Goal: Transaction & Acquisition: Purchase product/service

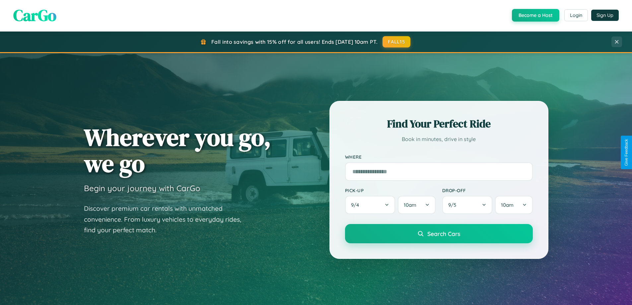
scroll to position [456, 0]
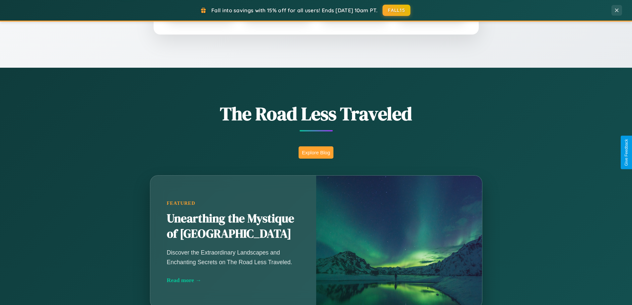
click at [316, 152] on button "Explore Blog" at bounding box center [316, 152] width 35 height 12
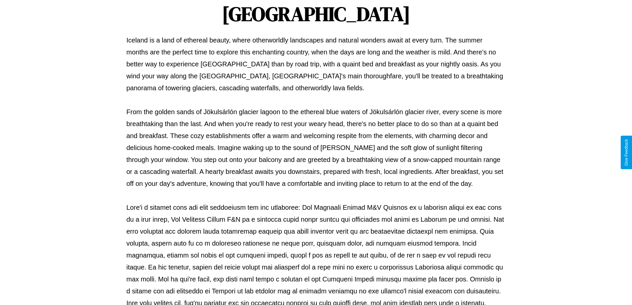
scroll to position [215, 0]
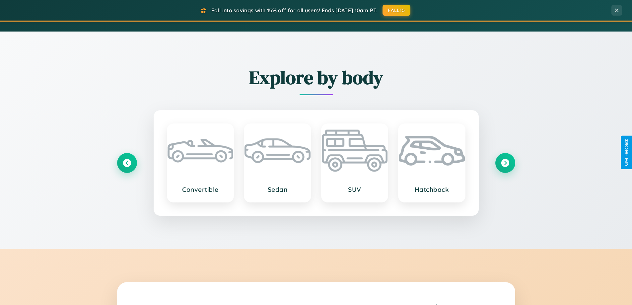
scroll to position [1168, 0]
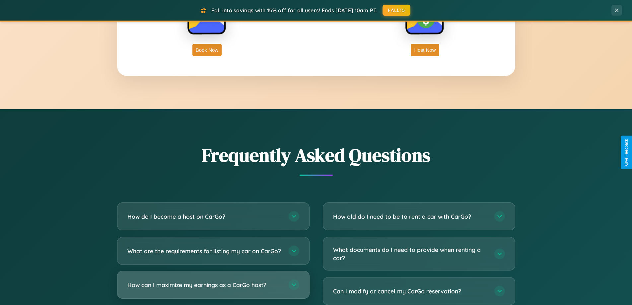
click at [213, 289] on h3 "How can I maximize my earnings as a CarGo host?" at bounding box center [204, 285] width 155 height 8
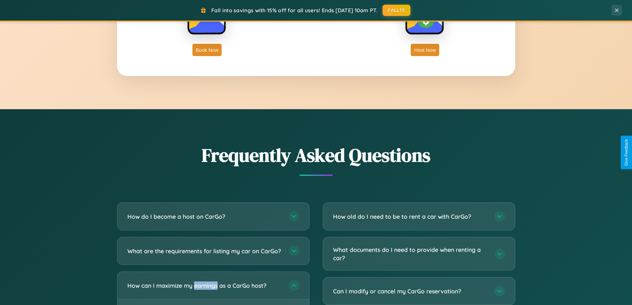
scroll to position [1265, 0]
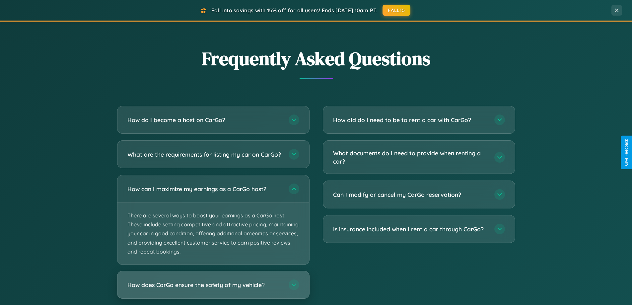
click at [213, 289] on h3 "How does CarGo ensure the safety of my vehicle?" at bounding box center [204, 285] width 155 height 8
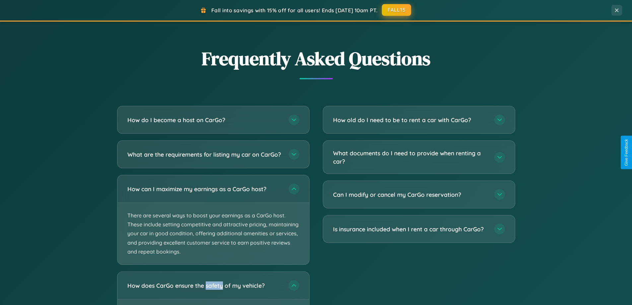
click at [397, 10] on button "FALL15" at bounding box center [396, 10] width 29 height 12
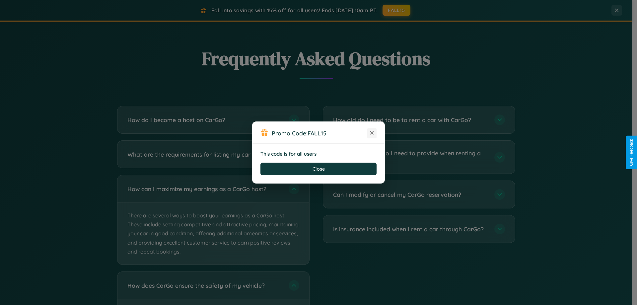
click at [372, 133] on icon at bounding box center [371, 132] width 7 height 7
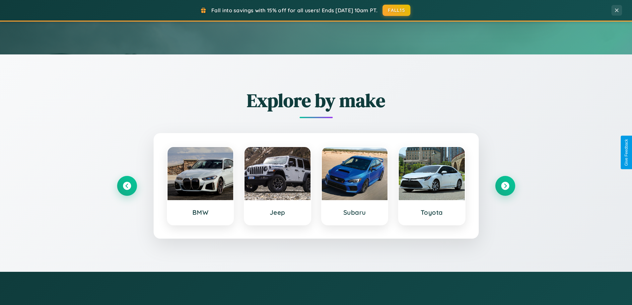
scroll to position [0, 0]
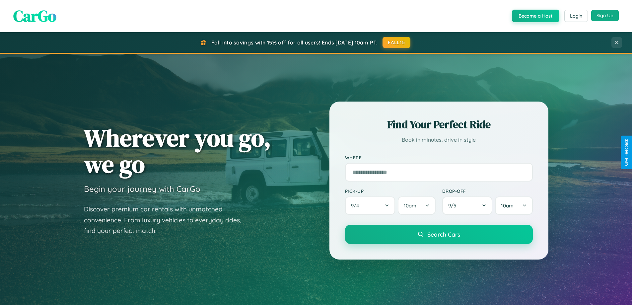
click at [605, 16] on button "Sign Up" at bounding box center [605, 15] width 28 height 11
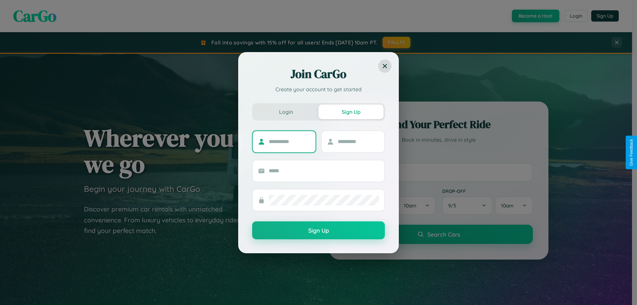
click at [289, 141] on input "text" at bounding box center [289, 141] width 41 height 11
type input "********"
click at [358, 141] on input "text" at bounding box center [358, 141] width 41 height 11
type input "*****"
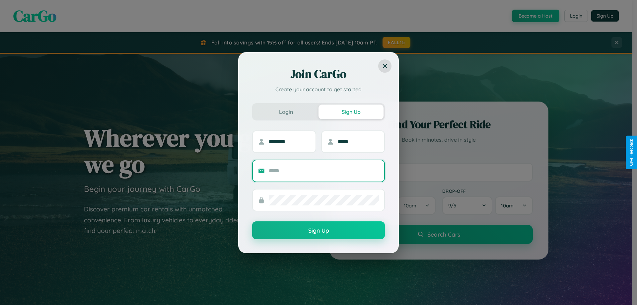
click at [324, 170] on input "text" at bounding box center [324, 171] width 110 height 11
type input "**********"
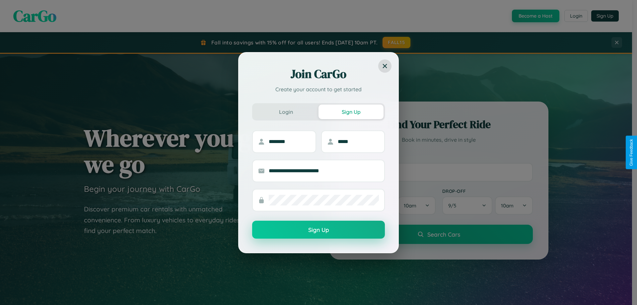
click at [318, 230] on button "Sign Up" at bounding box center [318, 230] width 133 height 18
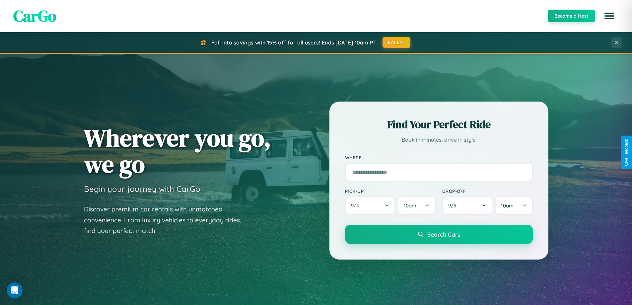
scroll to position [20, 0]
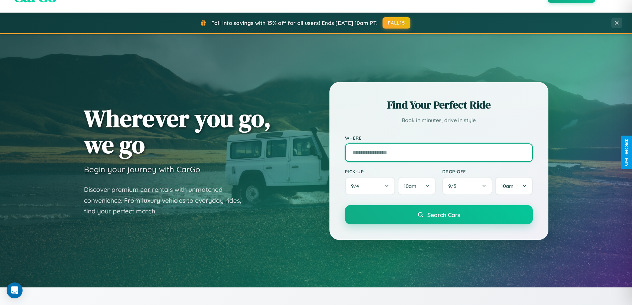
click at [438, 152] on input "text" at bounding box center [439, 152] width 188 height 19
type input "******"
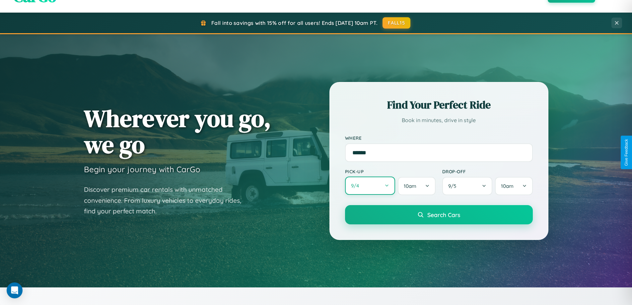
click at [370, 186] on button "9 / 4" at bounding box center [370, 185] width 50 height 18
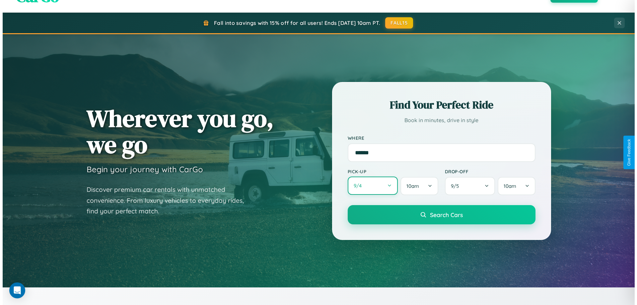
select select "*"
select select "****"
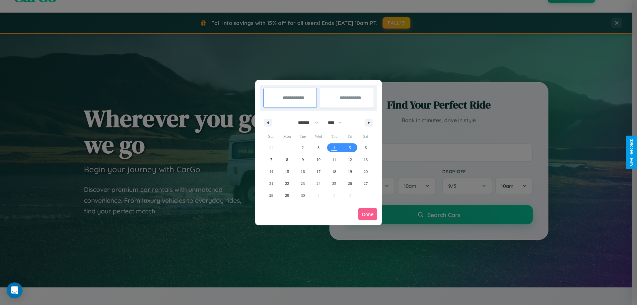
drag, startPoint x: 305, startPoint y: 122, endPoint x: 318, endPoint y: 133, distance: 17.0
click at [305, 122] on select "******* ******** ***** ***** *** **** **** ****** ********* ******* ******** **…" at bounding box center [307, 122] width 28 height 11
select select "**"
click at [318, 171] on span "17" at bounding box center [318, 172] width 4 height 12
type input "**********"
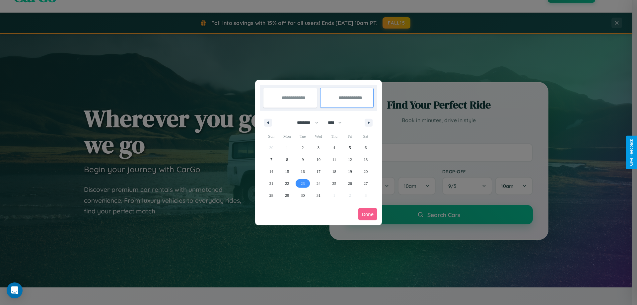
click at [302, 183] on span "23" at bounding box center [303, 183] width 4 height 12
type input "**********"
click at [367, 214] on button "Done" at bounding box center [367, 214] width 19 height 12
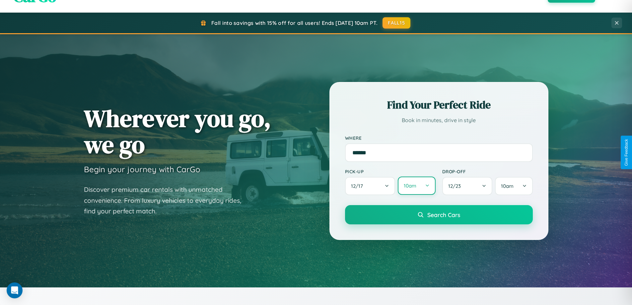
click at [416, 186] on button "10am" at bounding box center [416, 185] width 37 height 18
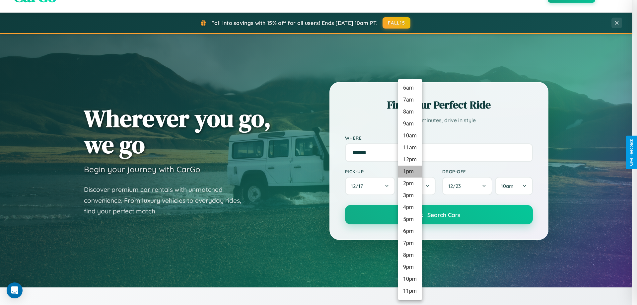
click at [410, 171] on li "1pm" at bounding box center [410, 172] width 25 height 12
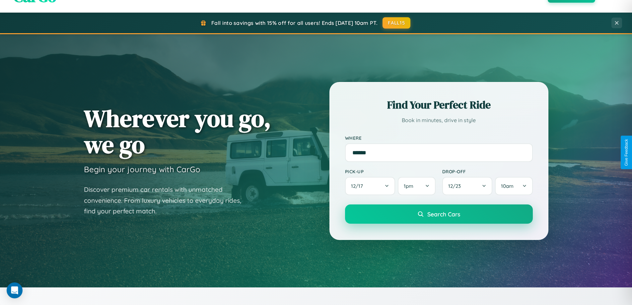
click at [438, 215] on span "Search Cars" at bounding box center [443, 213] width 33 height 7
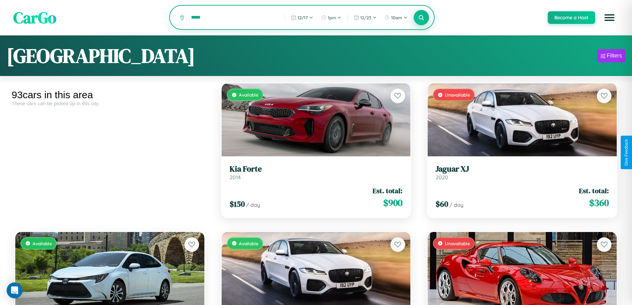
type input "*****"
click at [421, 18] on icon at bounding box center [421, 17] width 6 height 6
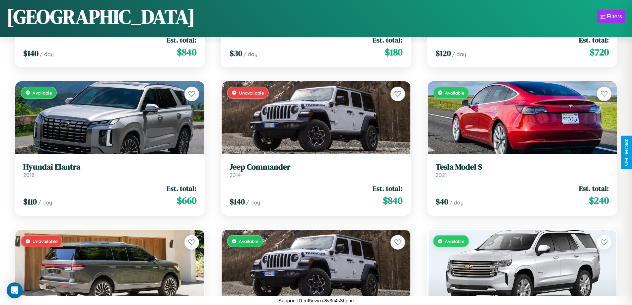
scroll to position [687, 0]
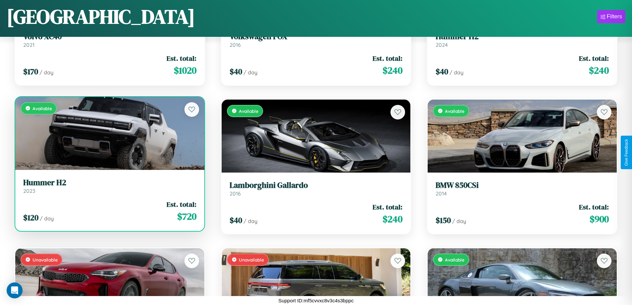
click at [109, 186] on h3 "Hummer H2" at bounding box center [109, 183] width 173 height 10
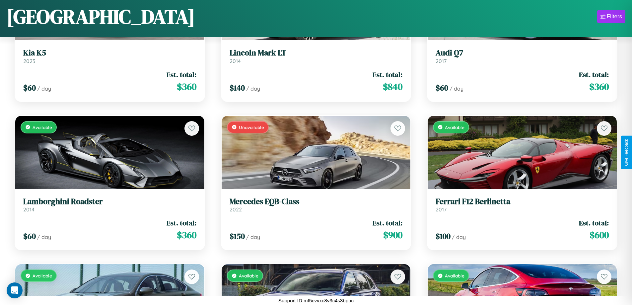
scroll to position [1430, 0]
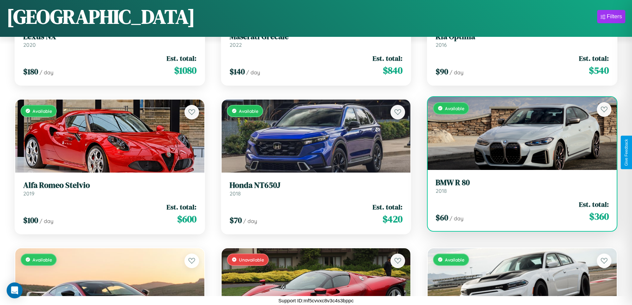
click at [518, 188] on link "BMW R 80 2018" at bounding box center [521, 186] width 173 height 16
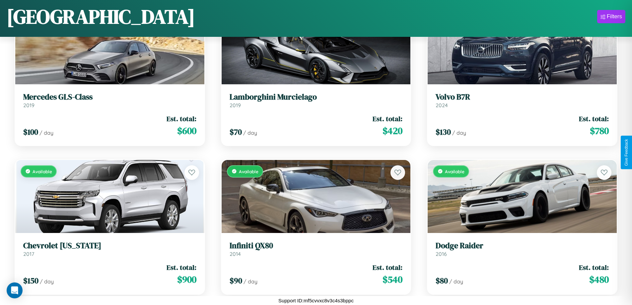
scroll to position [2766, 0]
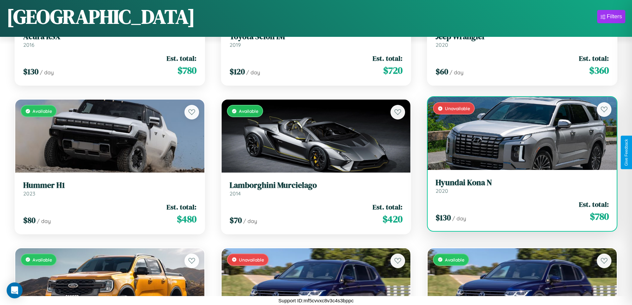
click at [518, 187] on link "Hyundai Kona N 2020" at bounding box center [521, 186] width 173 height 16
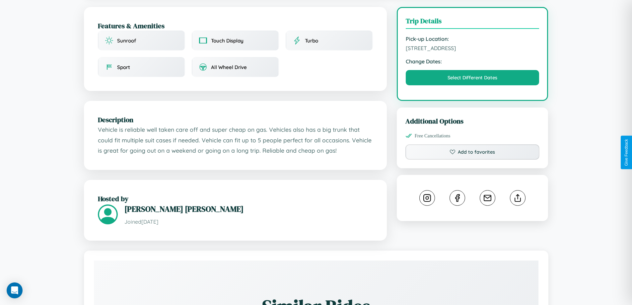
scroll to position [172, 0]
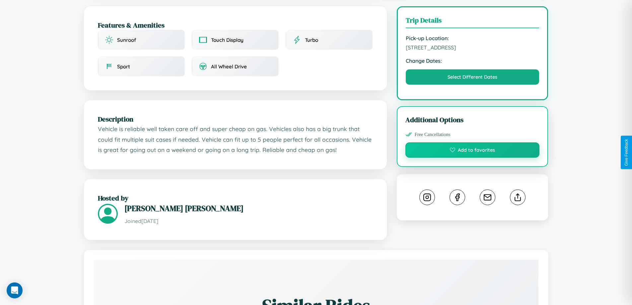
click at [472, 151] on button "Add to favorites" at bounding box center [472, 149] width 134 height 15
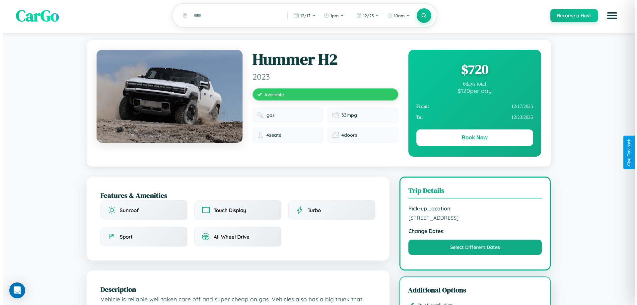
scroll to position [0, 0]
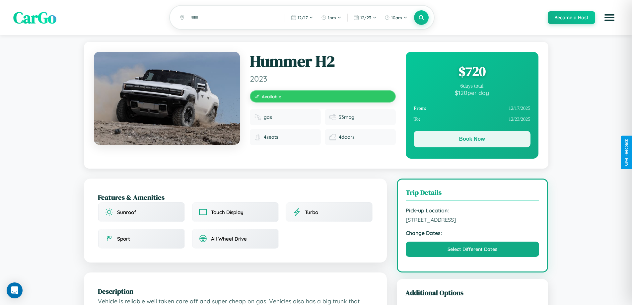
click at [472, 140] on button "Book Now" at bounding box center [472, 139] width 117 height 17
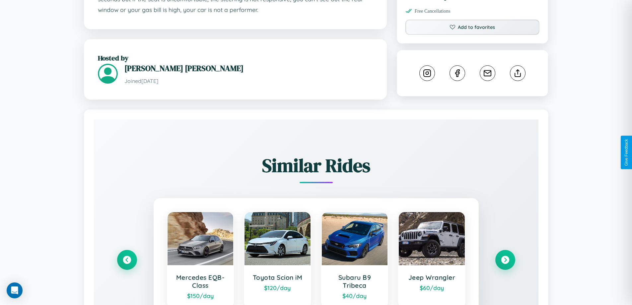
scroll to position [372, 0]
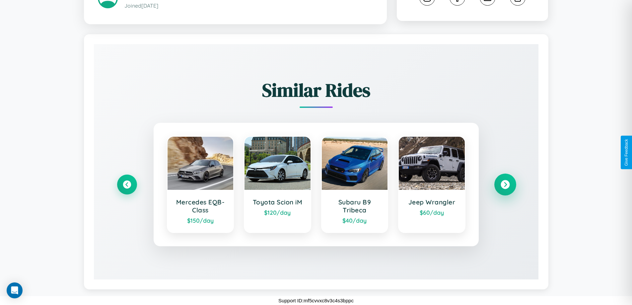
click at [505, 184] on icon at bounding box center [504, 184] width 9 height 9
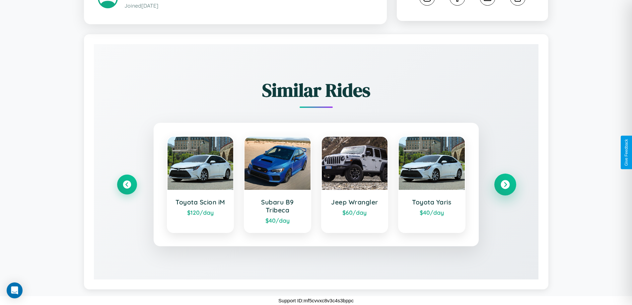
click at [505, 184] on icon at bounding box center [504, 184] width 9 height 9
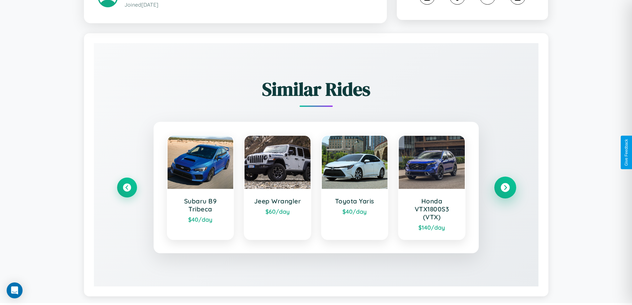
click at [505, 188] on icon at bounding box center [504, 187] width 9 height 9
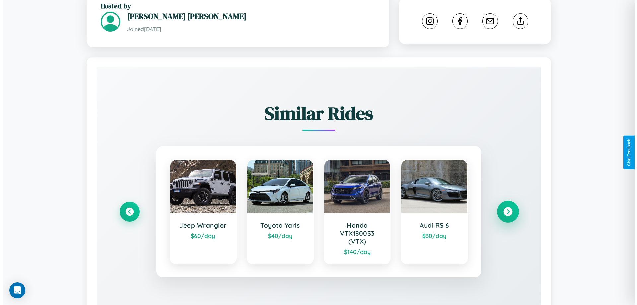
scroll to position [0, 0]
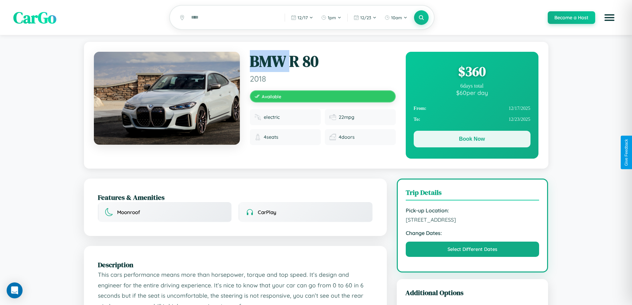
click at [472, 140] on button "Book Now" at bounding box center [472, 139] width 117 height 17
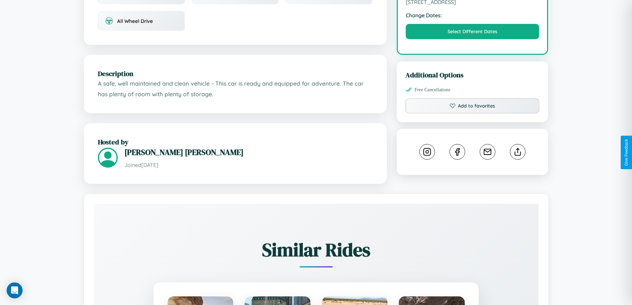
scroll to position [238, 0]
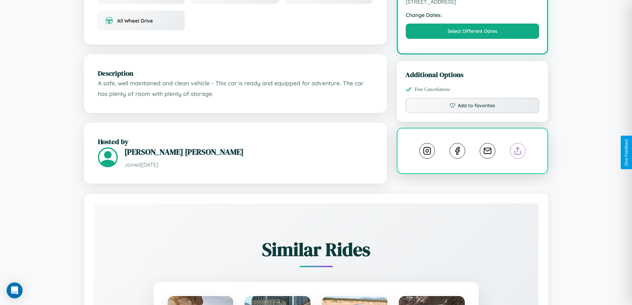
click at [518, 152] on line at bounding box center [518, 149] width 0 height 5
